Goal: Information Seeking & Learning: Learn about a topic

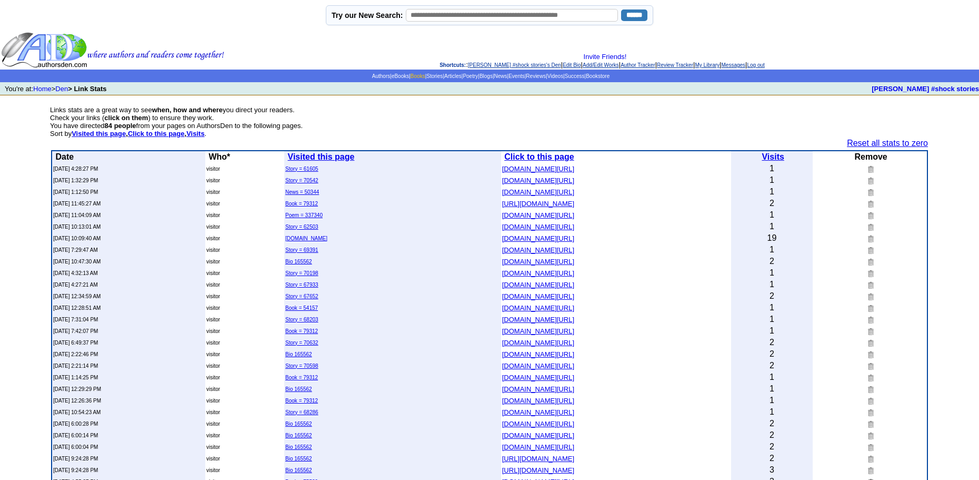
click at [411, 75] on link "Books" at bounding box center [418, 76] width 15 height 6
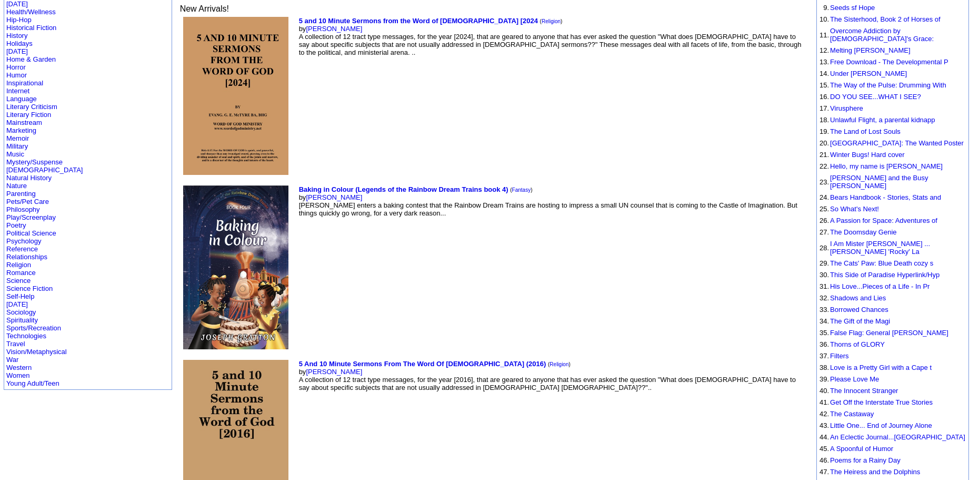
scroll to position [263, 0]
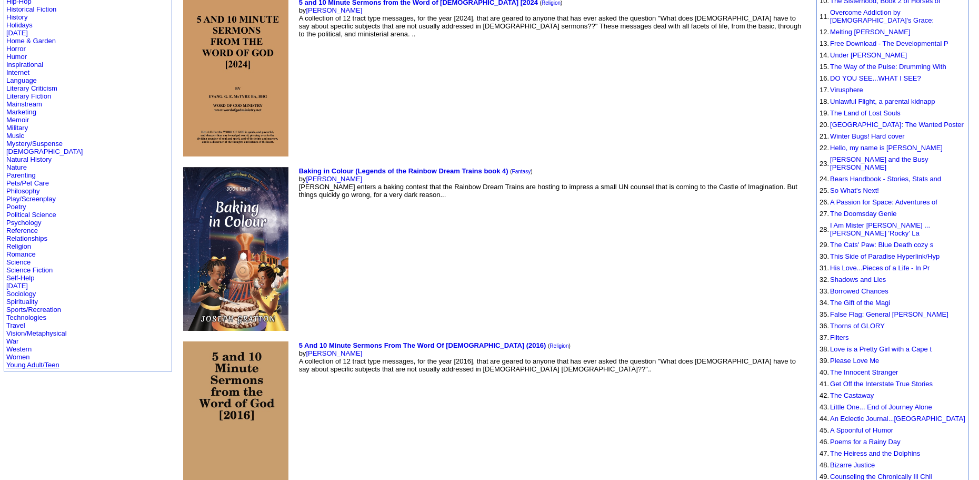
click at [35, 361] on link "Young Adult/Teen" at bounding box center [32, 365] width 53 height 8
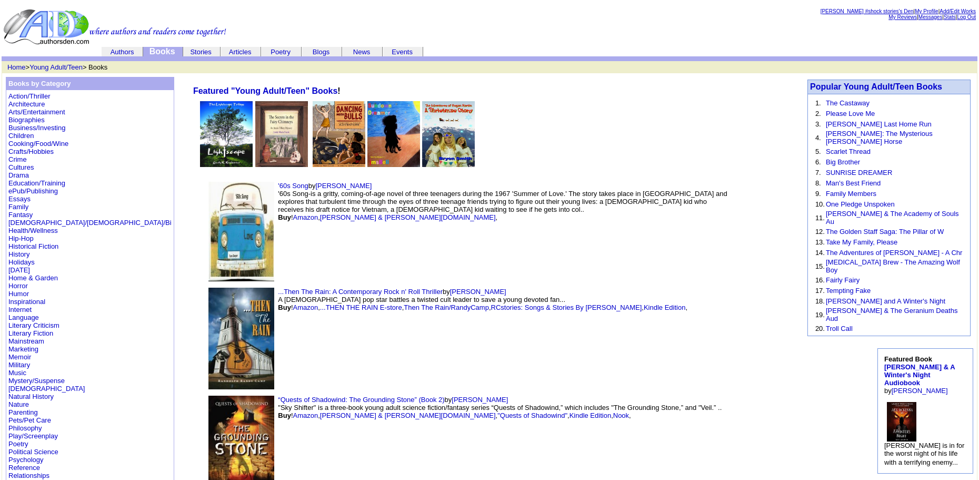
click at [205, 50] on link "Stories" at bounding box center [200, 52] width 21 height 8
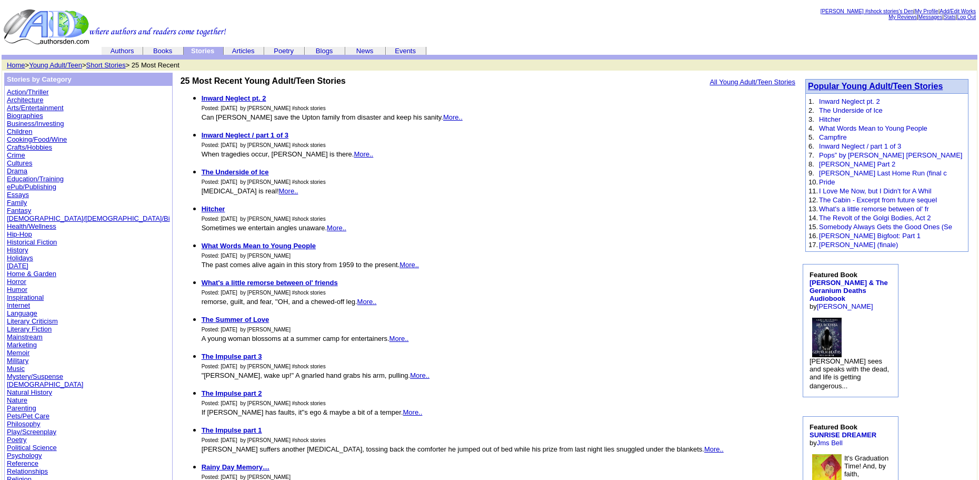
click at [888, 86] on font "Popular Young Adult/Teen Stories" at bounding box center [875, 86] width 135 height 9
